Goal: Information Seeking & Learning: Learn about a topic

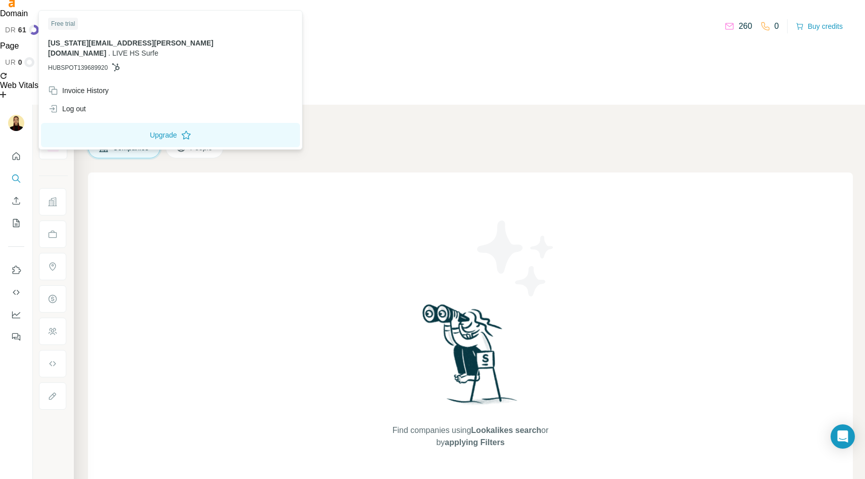
click at [13, 115] on img at bounding box center [16, 123] width 16 height 16
click at [16, 147] on button "Quick start" at bounding box center [16, 156] width 16 height 18
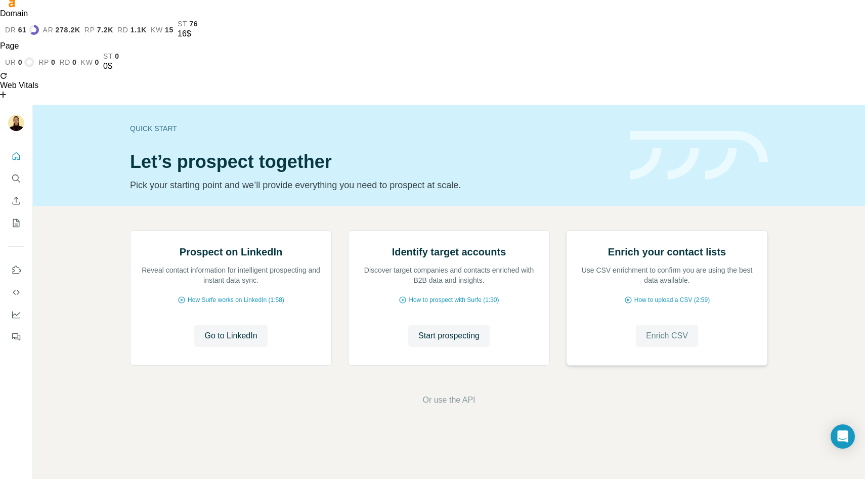
click at [681, 347] on button "Enrich CSV" at bounding box center [667, 336] width 62 height 22
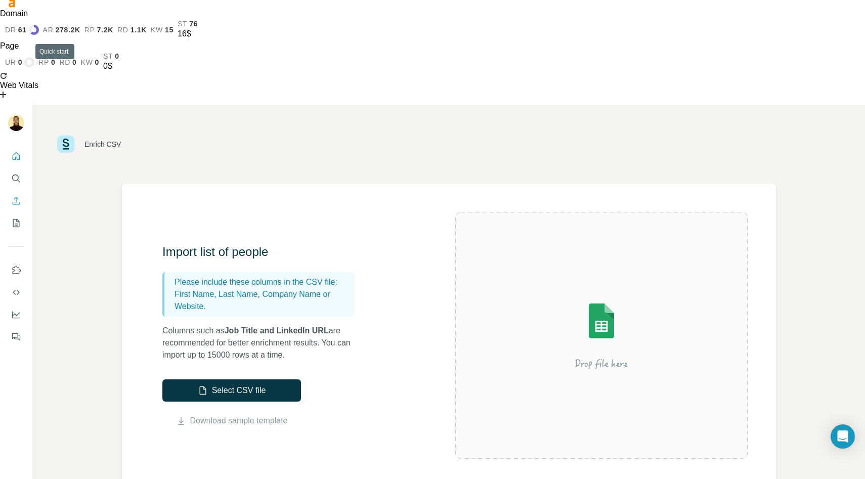
click at [9, 147] on button "Quick start" at bounding box center [16, 156] width 16 height 18
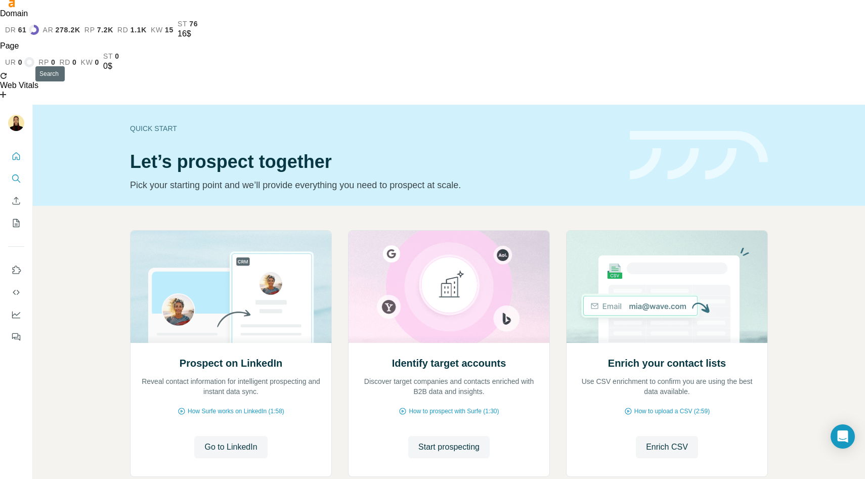
click at [18, 169] on button "Search" at bounding box center [16, 178] width 16 height 18
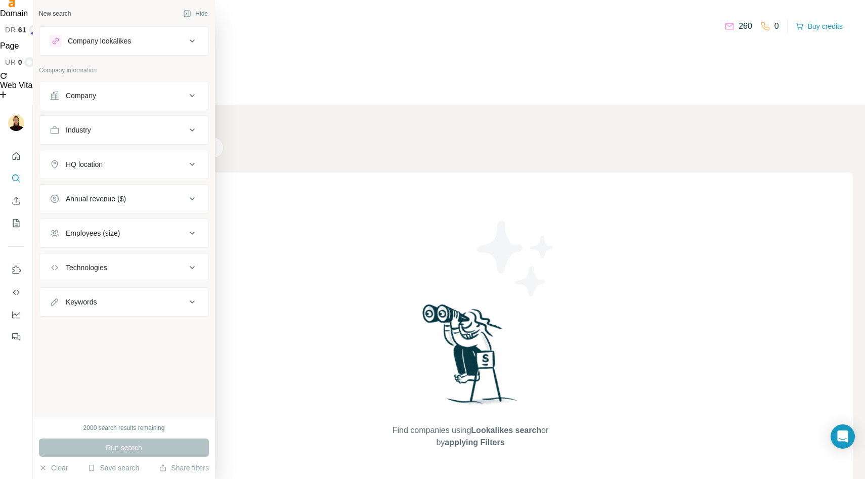
click at [139, 46] on div "Company lookalikes" at bounding box center [118, 41] width 137 height 12
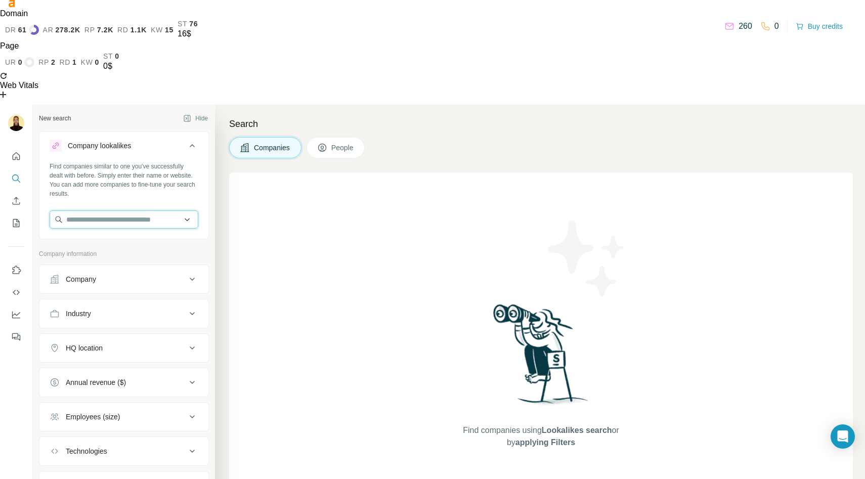
click at [121, 210] on input "text" at bounding box center [124, 219] width 149 height 18
click at [166, 210] on input "text" at bounding box center [124, 219] width 149 height 18
type input "*****"
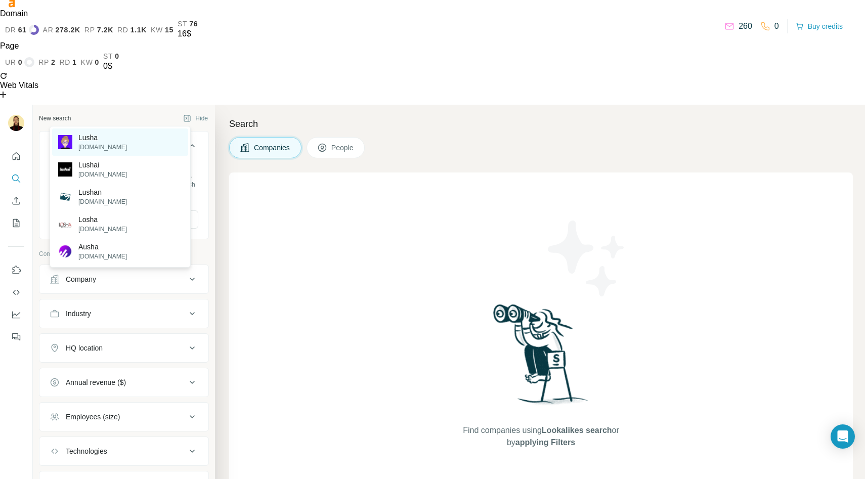
click at [139, 141] on div "[PERSON_NAME][DOMAIN_NAME]" at bounding box center [120, 141] width 136 height 27
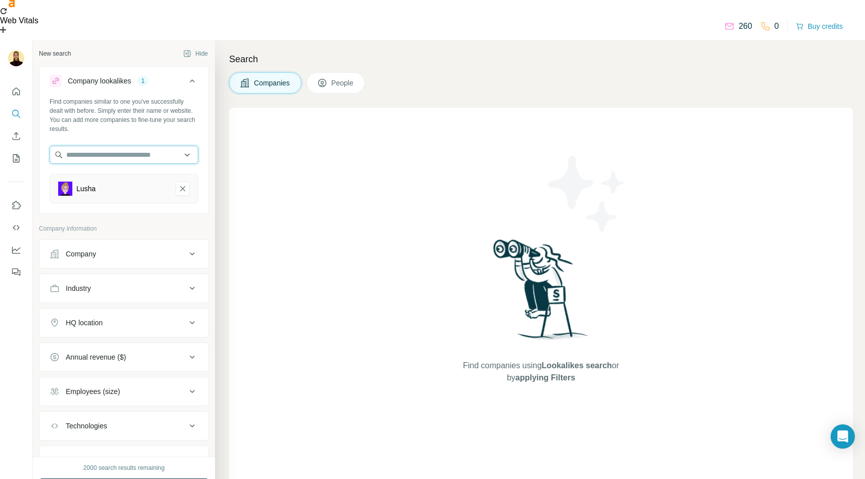
click at [129, 146] on input "text" at bounding box center [124, 155] width 149 height 18
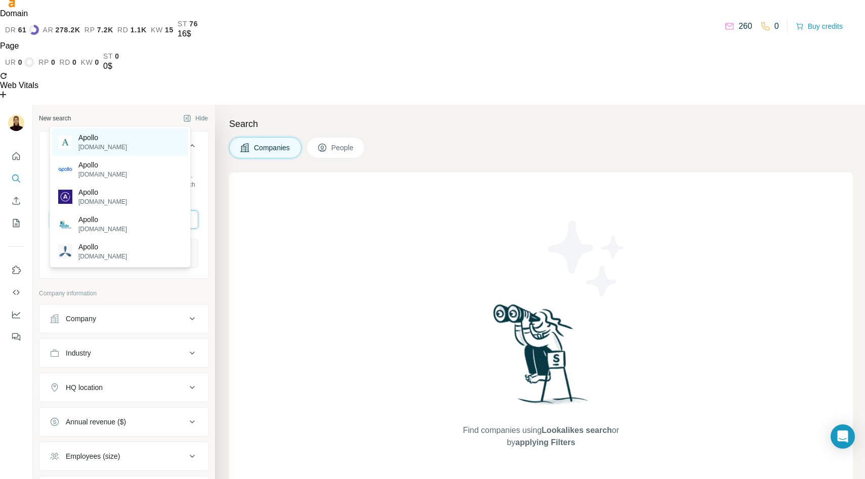
type input "******"
click at [114, 139] on div "Apollo [DOMAIN_NAME]" at bounding box center [120, 141] width 136 height 27
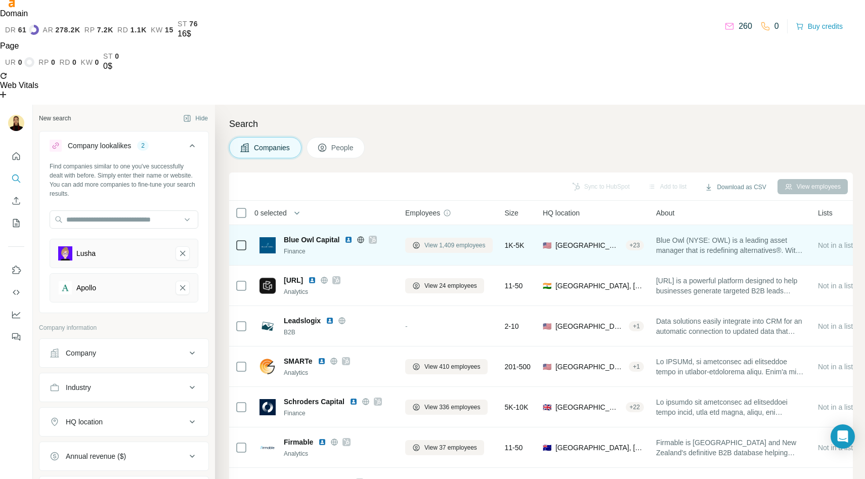
click at [475, 241] on span "View 1,409 employees" at bounding box center [454, 245] width 61 height 9
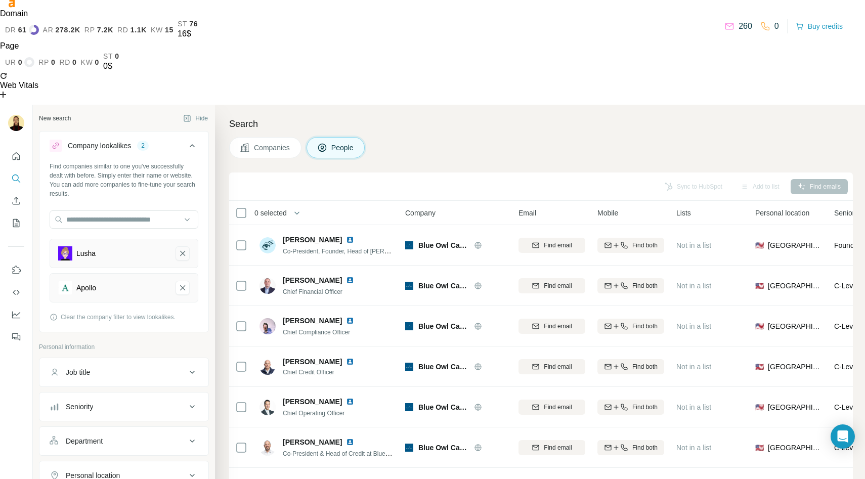
click at [178, 248] on icon "Lusha-remove-button" at bounding box center [182, 253] width 9 height 10
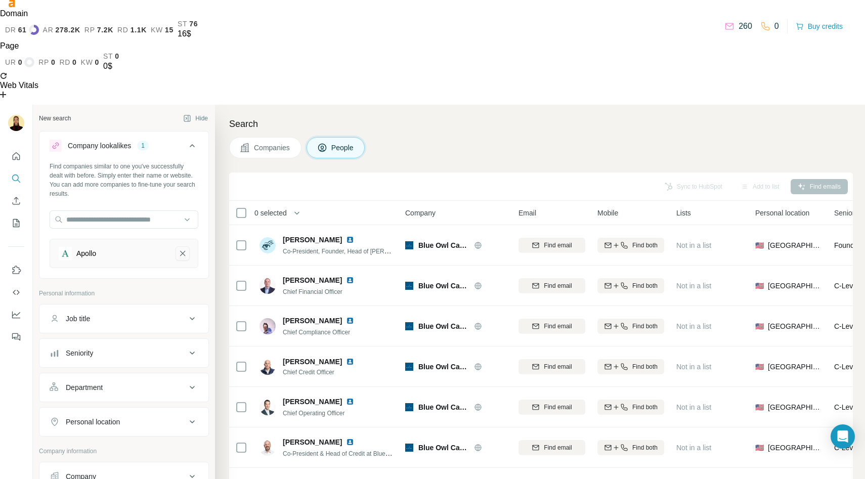
click at [178, 248] on icon "Apollo-remove-button" at bounding box center [182, 253] width 9 height 10
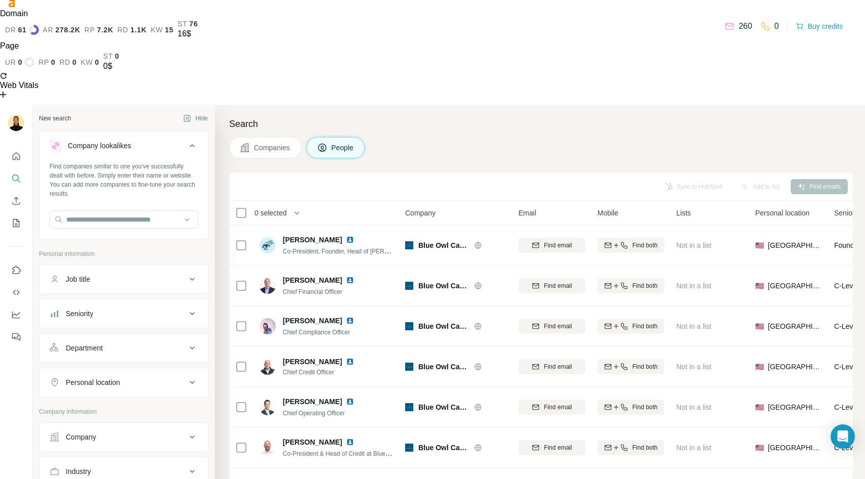
click at [288, 143] on span "Companies" at bounding box center [272, 148] width 37 height 10
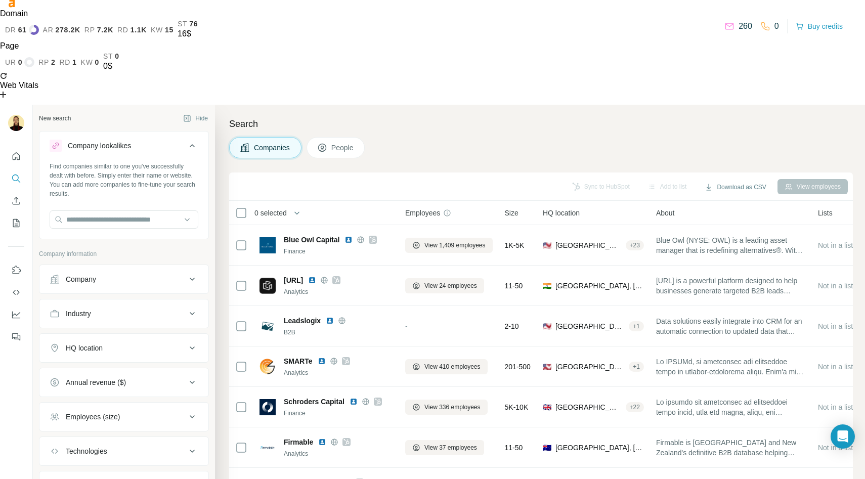
click at [340, 137] on button "People" at bounding box center [335, 147] width 59 height 21
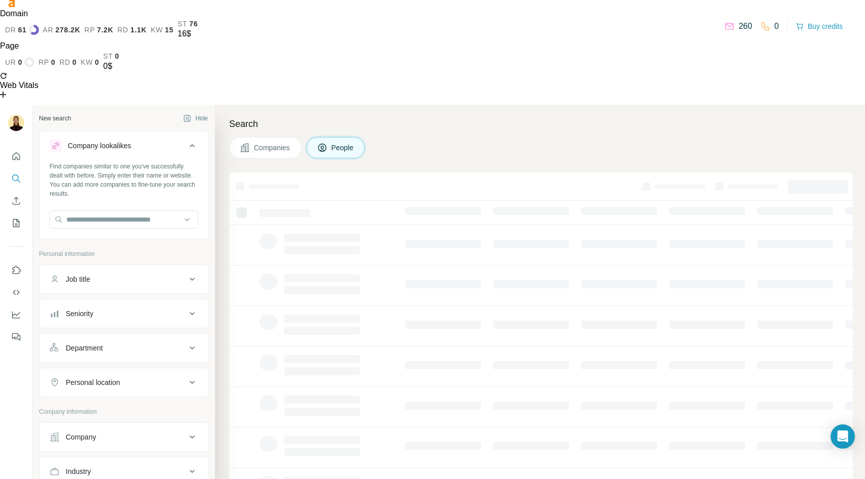
click at [271, 143] on span "Companies" at bounding box center [272, 148] width 37 height 10
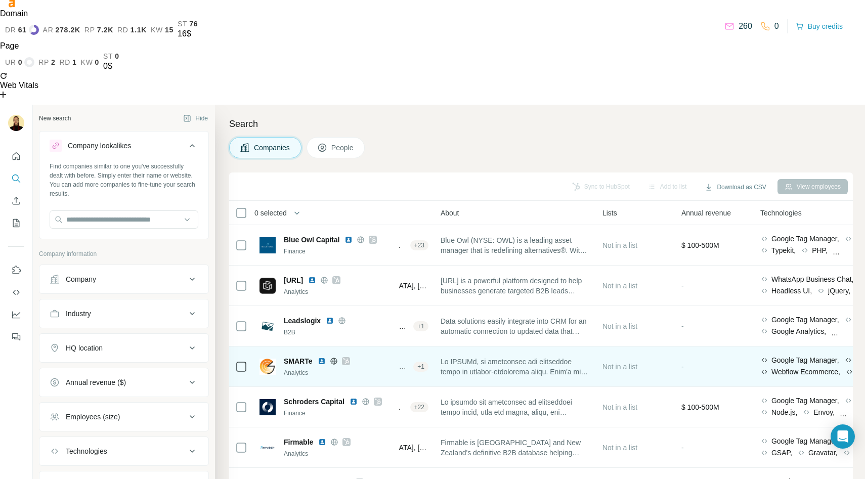
scroll to position [0, 295]
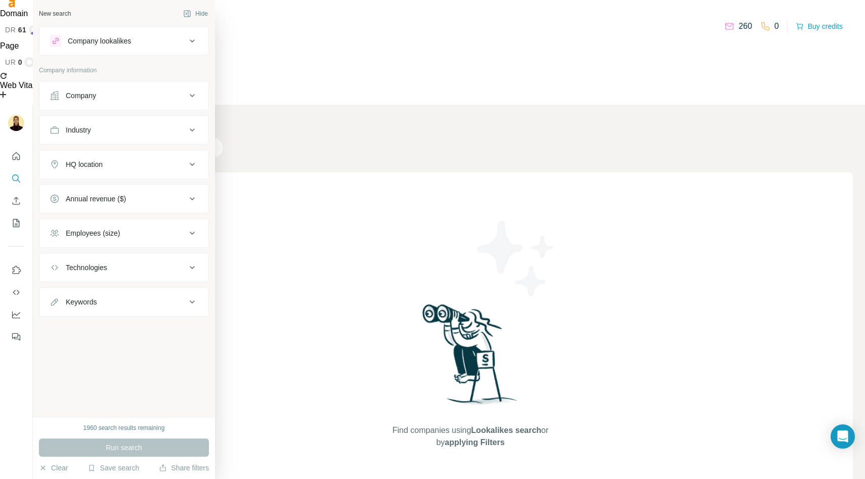
click at [87, 99] on div "Company" at bounding box center [81, 96] width 30 height 10
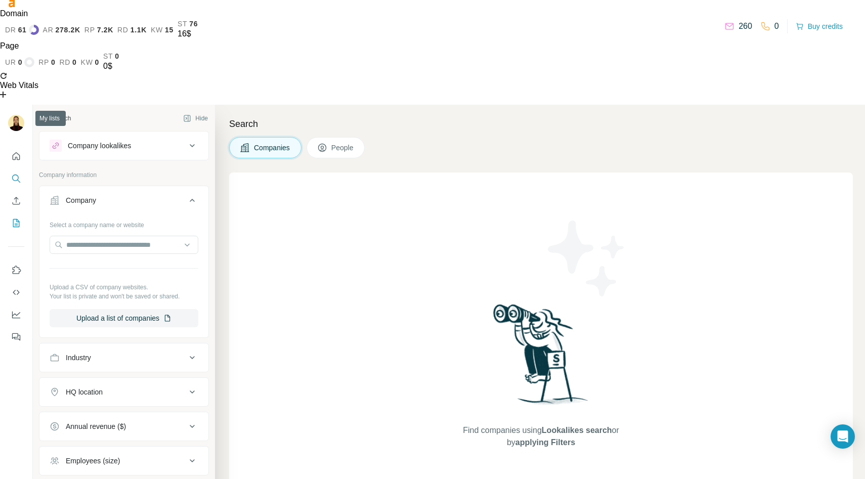
click at [18, 218] on icon "My lists" at bounding box center [16, 223] width 10 height 10
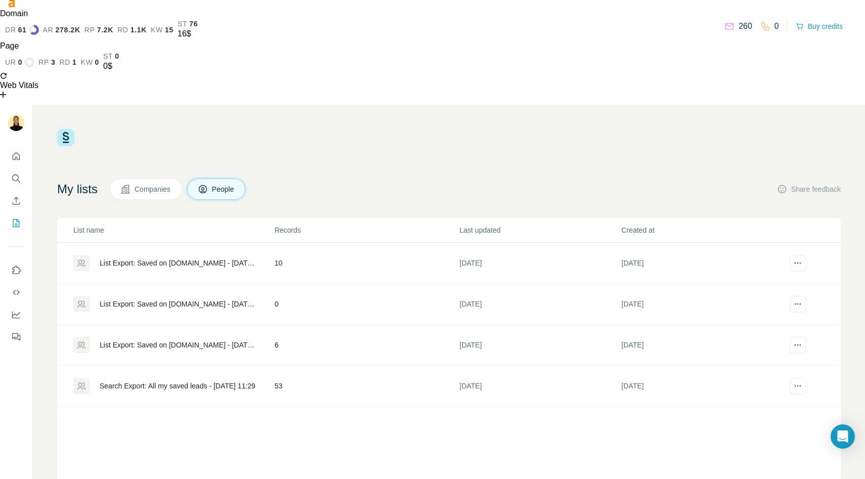
click at [176, 255] on div "List Export: Saved on LinkedIn.com - 24/04/2025 09:59" at bounding box center [173, 263] width 200 height 16
